Goal: Information Seeking & Learning: Learn about a topic

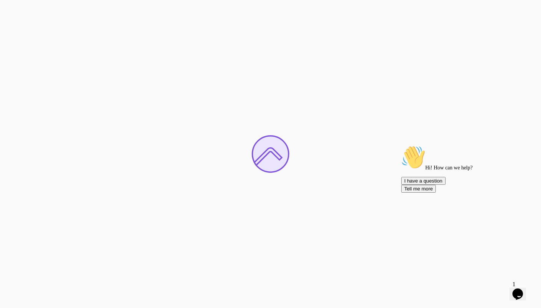
click at [401, 145] on icon "Chat attention grabber" at bounding box center [401, 145] width 0 height 0
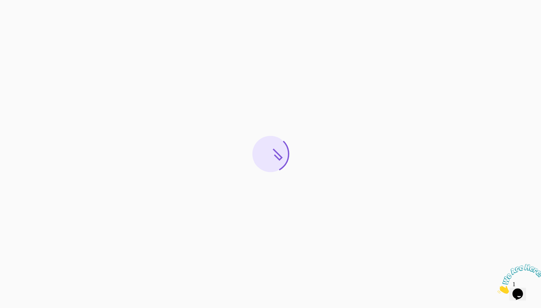
click at [498, 289] on icon "Close" at bounding box center [498, 292] width 0 height 6
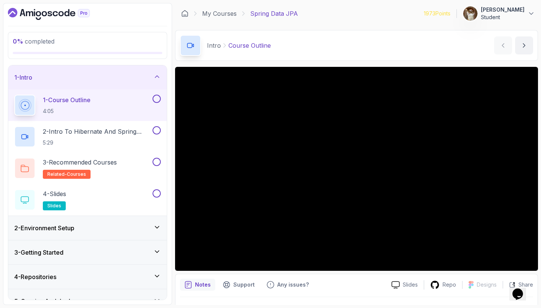
click at [160, 81] on div "1 - Intro" at bounding box center [87, 77] width 147 height 9
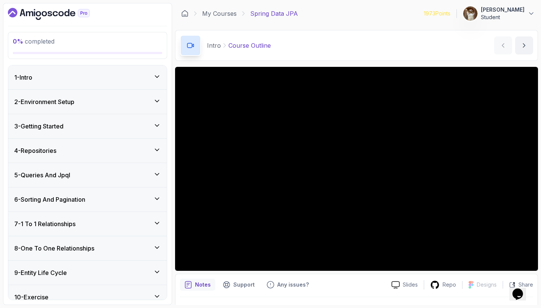
click at [159, 126] on icon at bounding box center [157, 126] width 8 height 8
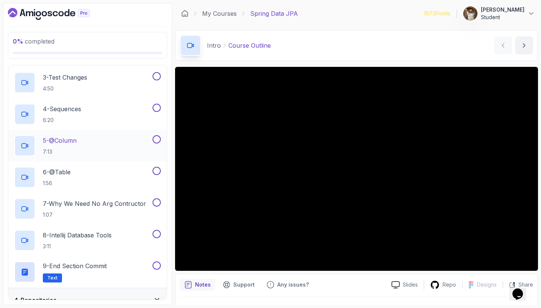
scroll to position [142, 0]
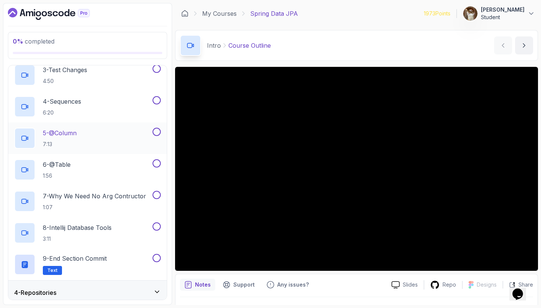
click at [60, 136] on p "5 - @Column" at bounding box center [60, 133] width 34 height 9
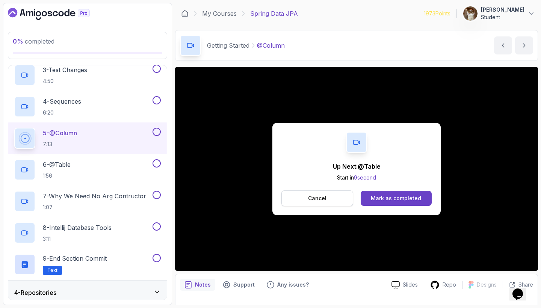
click at [298, 199] on button "Cancel" at bounding box center [317, 199] width 72 height 16
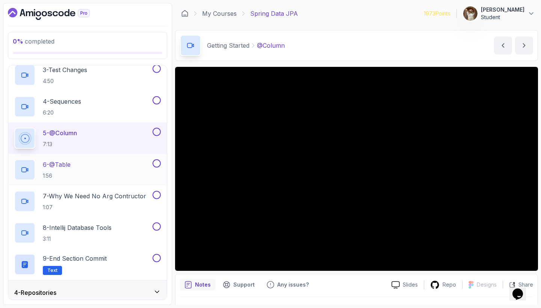
click at [64, 165] on p "6 - @Table" at bounding box center [57, 164] width 28 height 9
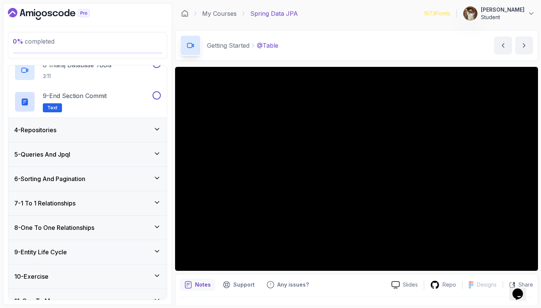
click at [144, 126] on div "4 - Repositories" at bounding box center [87, 130] width 147 height 9
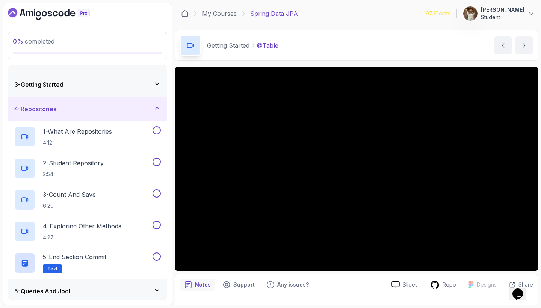
scroll to position [46, 0]
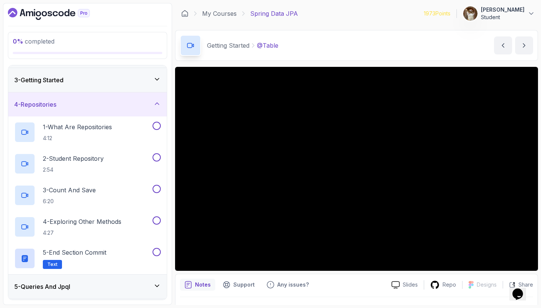
click at [155, 103] on icon at bounding box center [157, 104] width 8 height 8
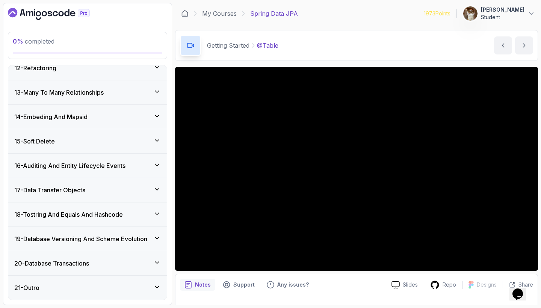
scroll to position [0, 0]
click at [147, 237] on h3 "19 - Database Versioning And Scheme Evolution" at bounding box center [80, 238] width 133 height 9
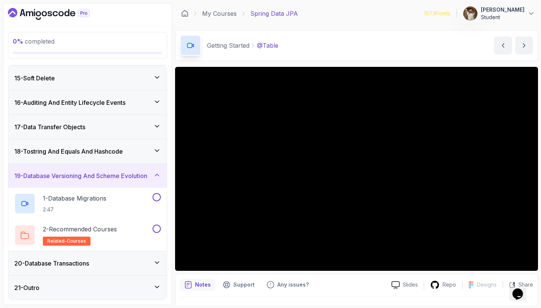
scroll to position [341, 0]
click at [156, 172] on icon at bounding box center [157, 175] width 8 height 8
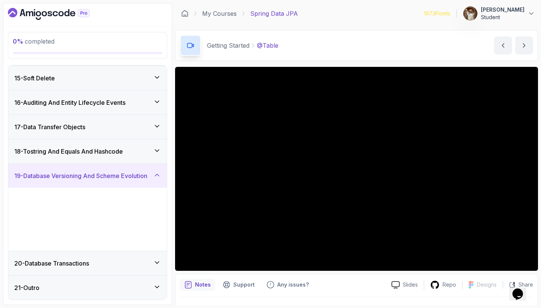
scroll to position [278, 0]
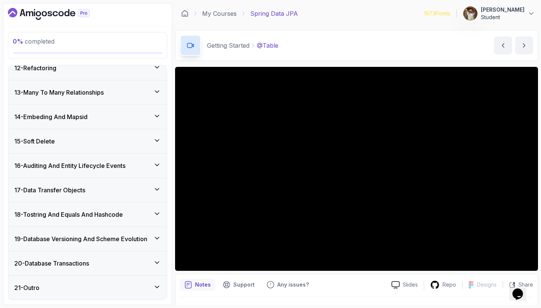
click at [154, 259] on div "20 - Database Transactions" at bounding box center [87, 263] width 147 height 9
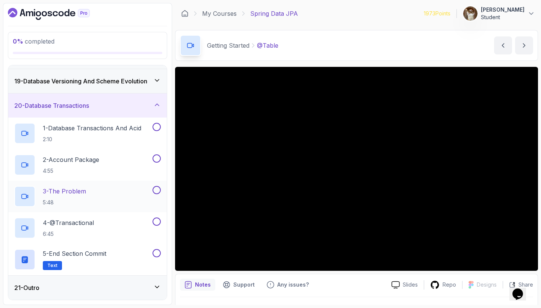
scroll to position [436, 0]
click at [153, 107] on div "20 - Database Transactions" at bounding box center [87, 105] width 147 height 9
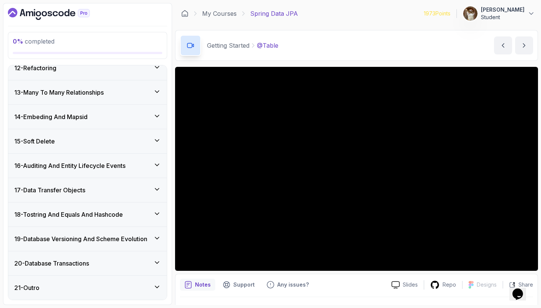
scroll to position [0, 0]
click at [139, 287] on div "21 - Outro" at bounding box center [87, 287] width 147 height 9
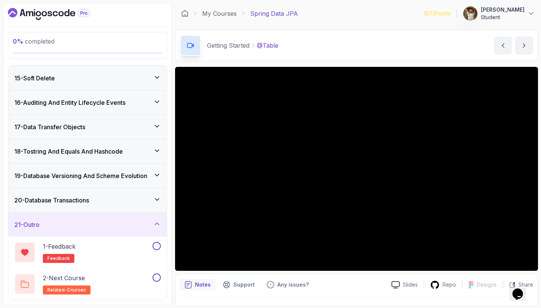
click at [154, 228] on icon at bounding box center [157, 224] width 8 height 8
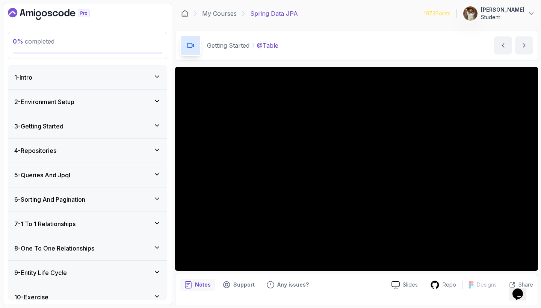
click at [126, 123] on div "3 - Getting Started" at bounding box center [87, 126] width 147 height 9
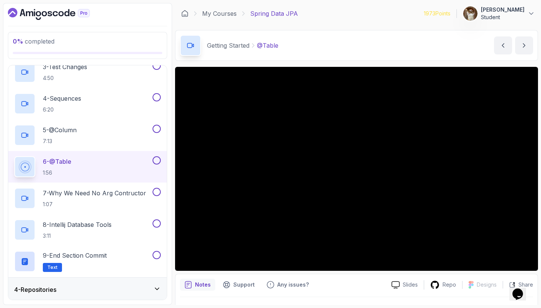
scroll to position [147, 0]
